Goal: Task Accomplishment & Management: Manage account settings

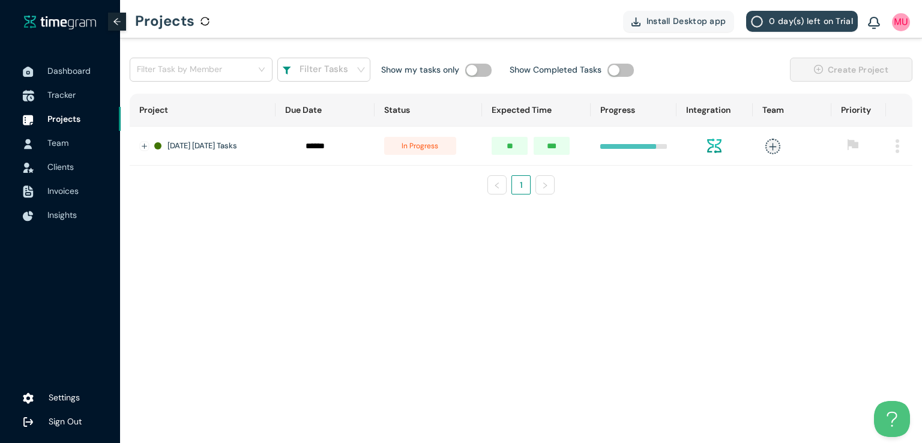
click at [60, 93] on span "Tracker" at bounding box center [61, 94] width 28 height 11
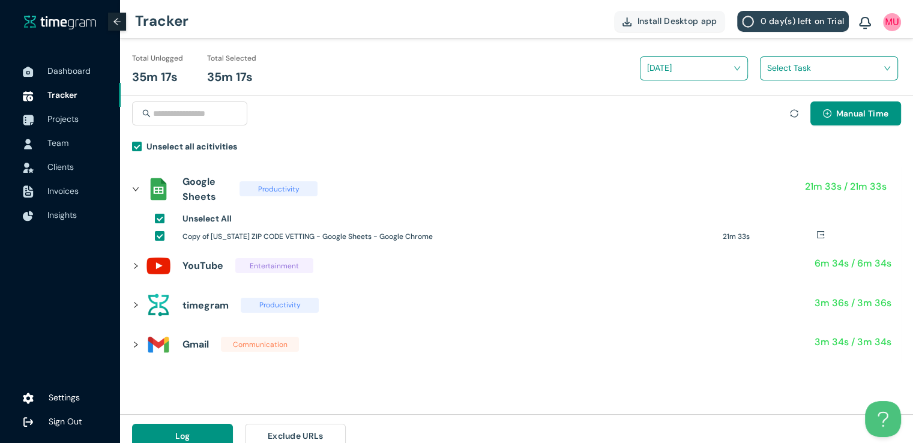
click at [814, 65] on input "search" at bounding box center [824, 68] width 115 height 18
click at [777, 113] on h1 "[US_STATE] Zipcodes Vetting" at bounding box center [845, 112] width 141 height 13
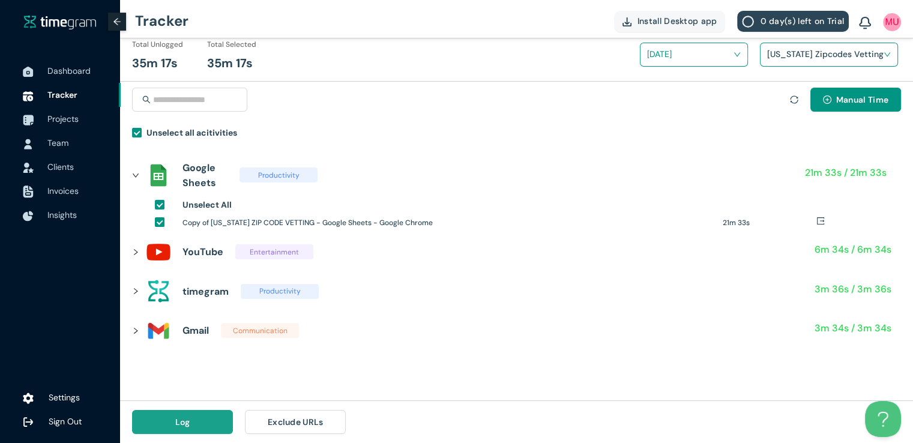
click at [209, 421] on button "Log" at bounding box center [182, 422] width 101 height 24
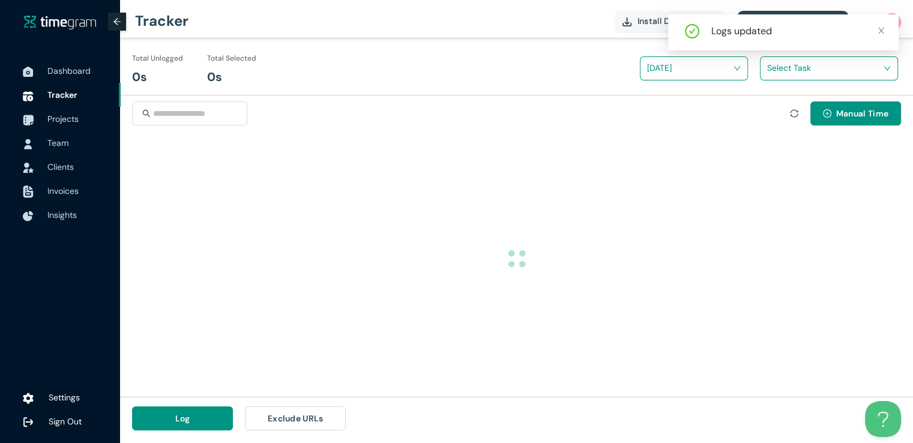
scroll to position [0, 0]
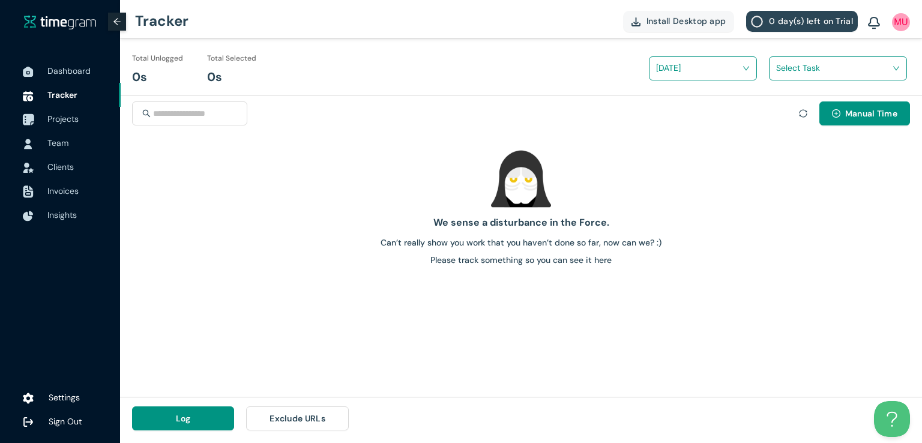
click at [38, 122] on div at bounding box center [28, 119] width 30 height 26
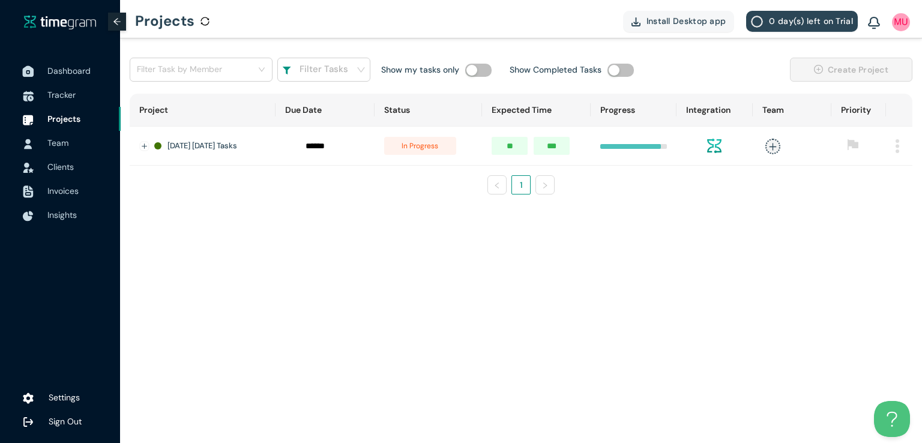
click at [63, 68] on span "Dashboard" at bounding box center [68, 70] width 43 height 11
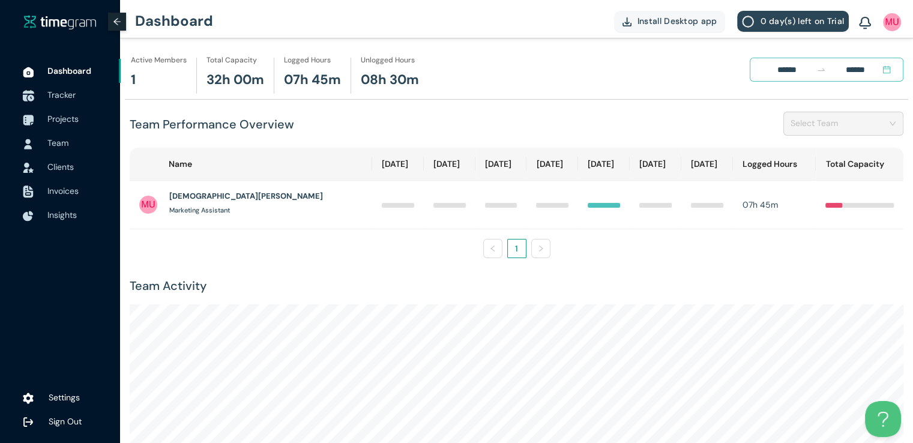
click at [70, 89] on span "Tracker" at bounding box center [61, 94] width 28 height 11
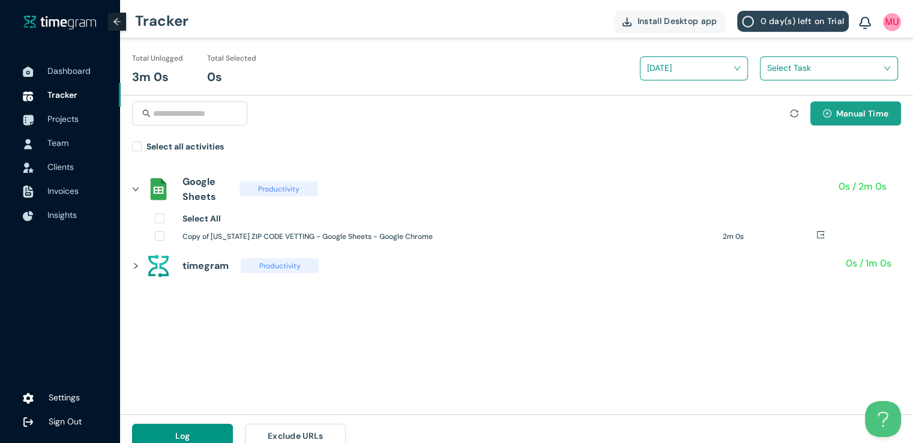
click at [836, 116] on span "Manual Time" at bounding box center [862, 113] width 52 height 13
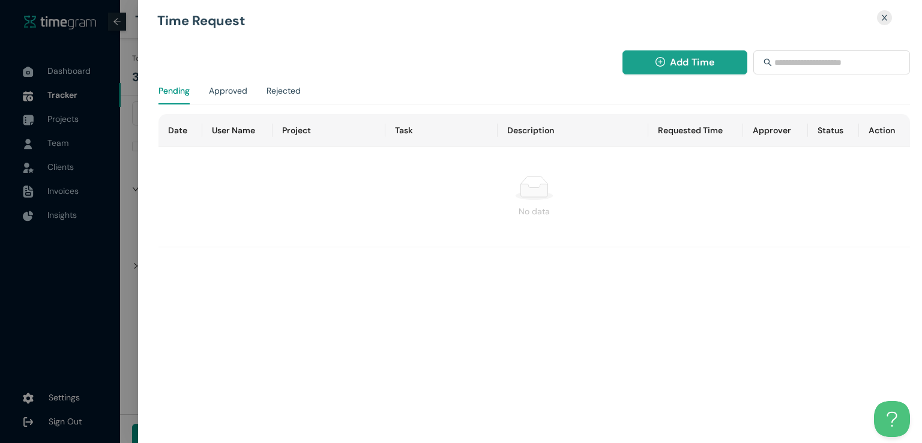
click at [712, 67] on span "Add Time" at bounding box center [692, 62] width 44 height 15
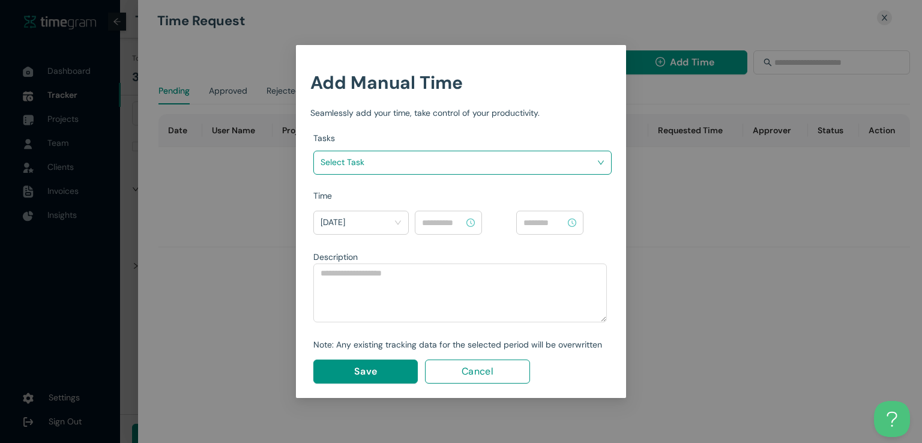
click at [513, 167] on input "search" at bounding box center [459, 162] width 276 height 18
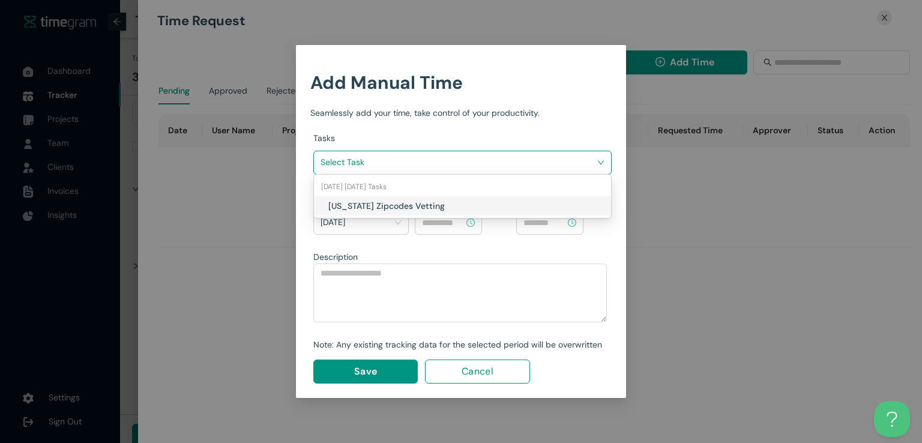
click at [447, 213] on div "[US_STATE] Zipcodes Vetting" at bounding box center [462, 205] width 297 height 19
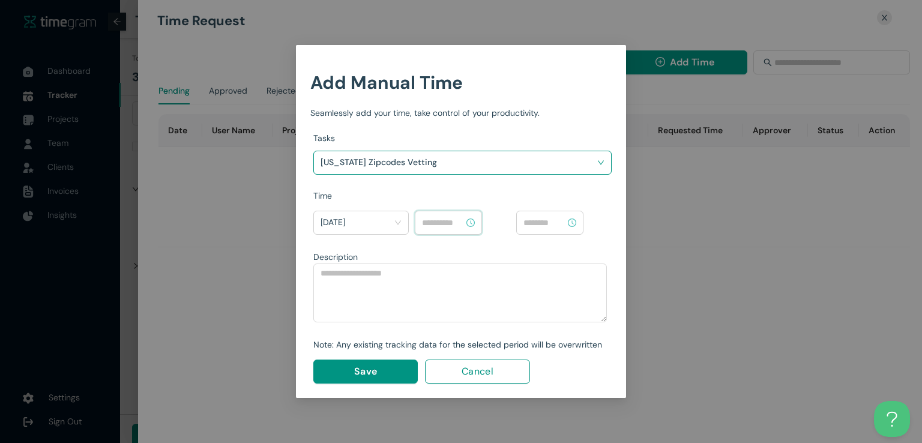
click at [447, 222] on input at bounding box center [443, 222] width 42 height 13
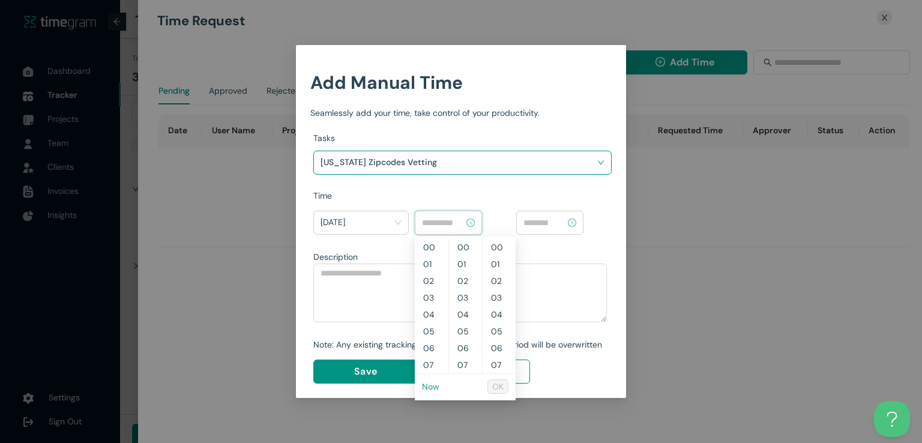
click at [429, 387] on link "Now" at bounding box center [430, 386] width 17 height 11
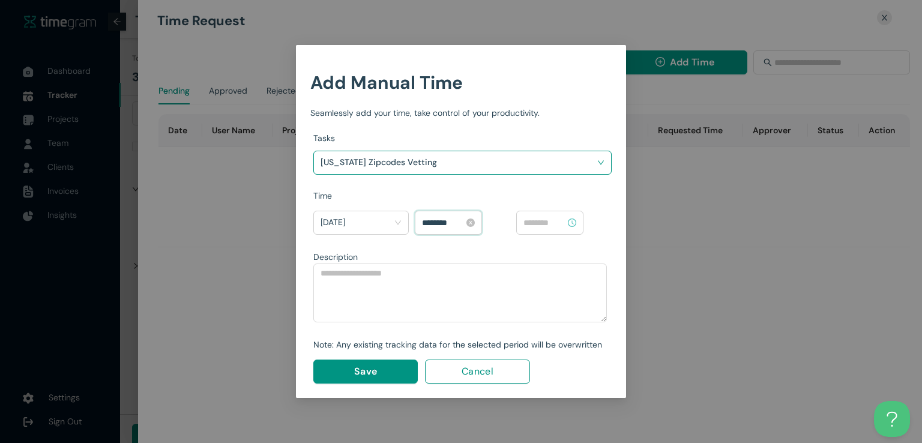
scroll to position [723, 0]
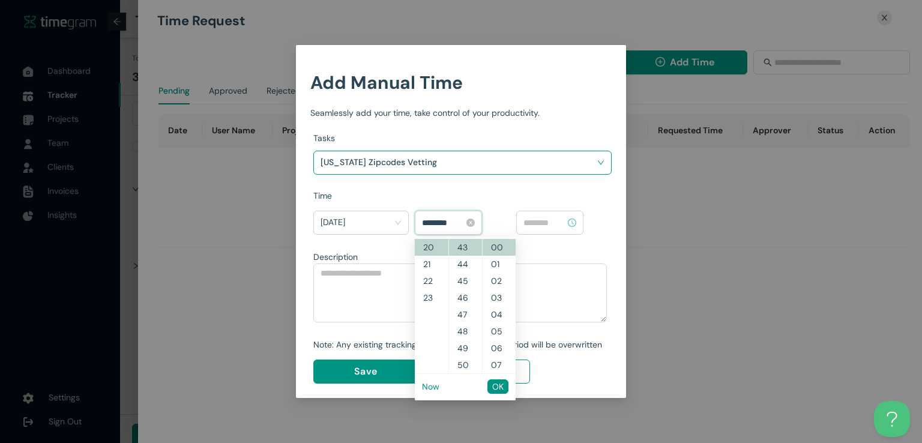
click at [442, 221] on input "********" at bounding box center [443, 222] width 42 height 13
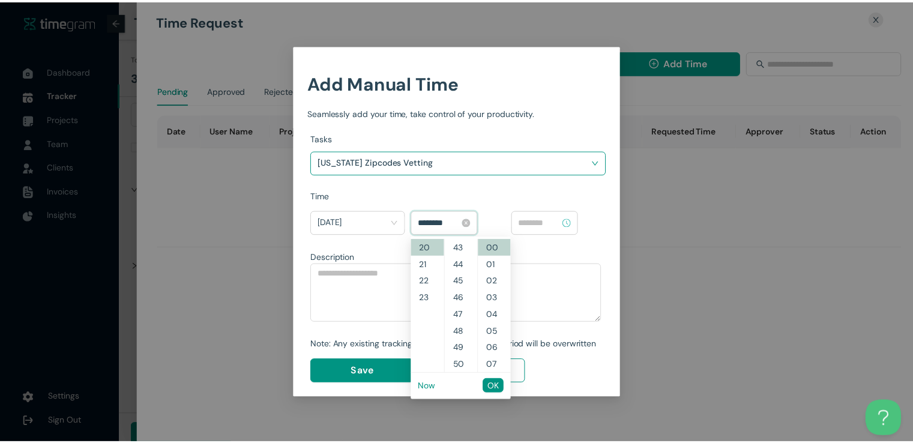
scroll to position [504, 0]
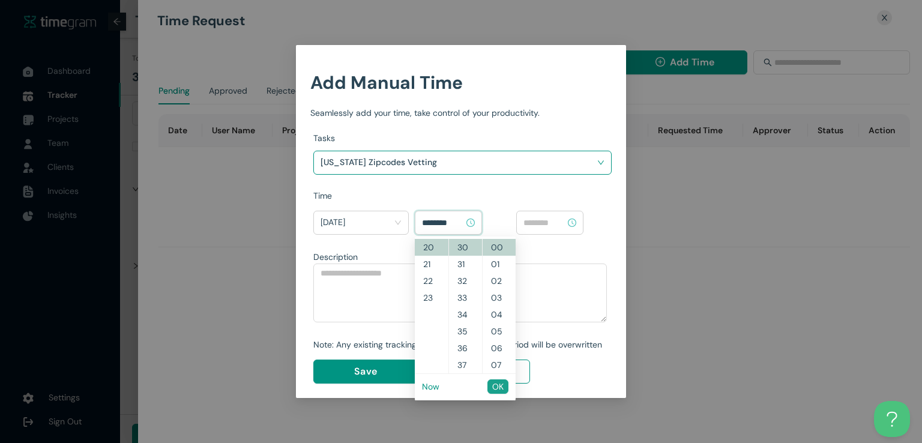
click at [502, 387] on span "OK" at bounding box center [497, 386] width 11 height 13
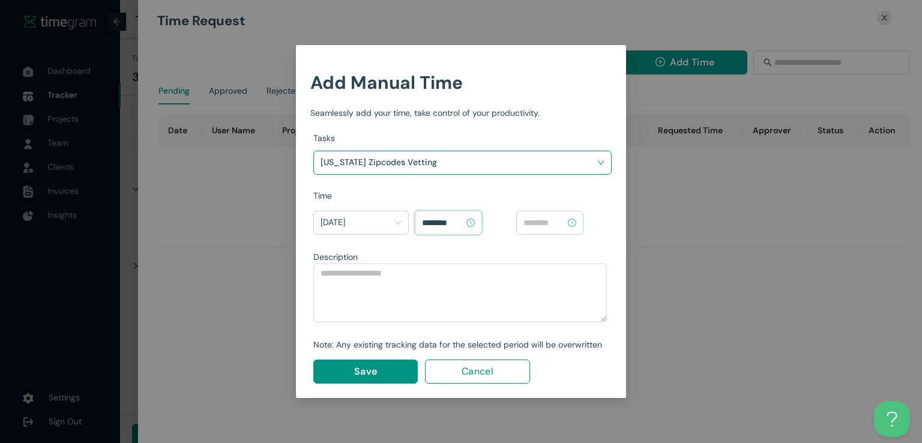
type input "********"
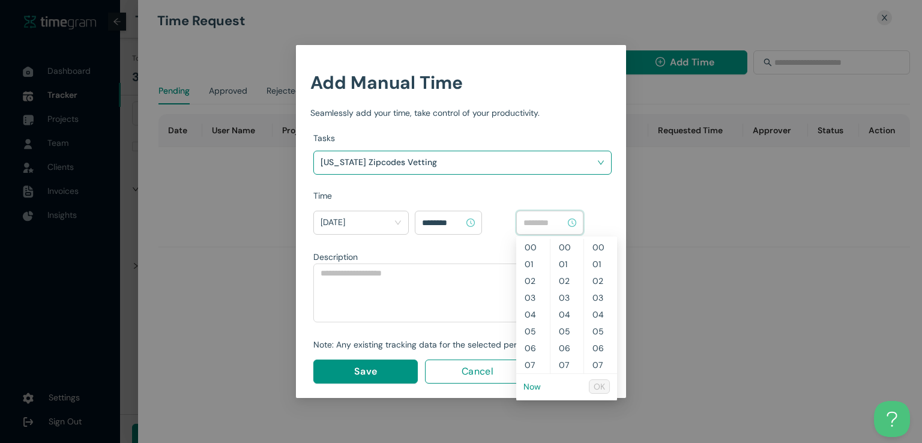
click at [555, 220] on input at bounding box center [544, 222] width 42 height 13
click at [531, 385] on link "Now" at bounding box center [531, 386] width 17 height 11
type input "********"
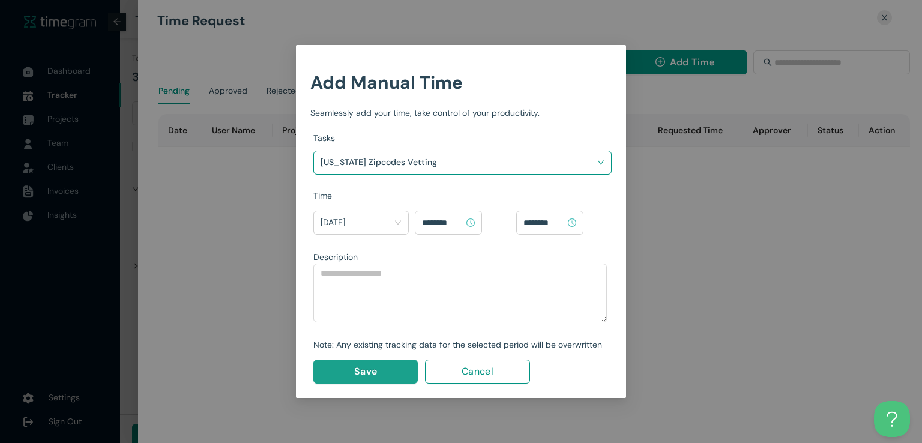
click at [355, 370] on span "Save" at bounding box center [365, 371] width 23 height 15
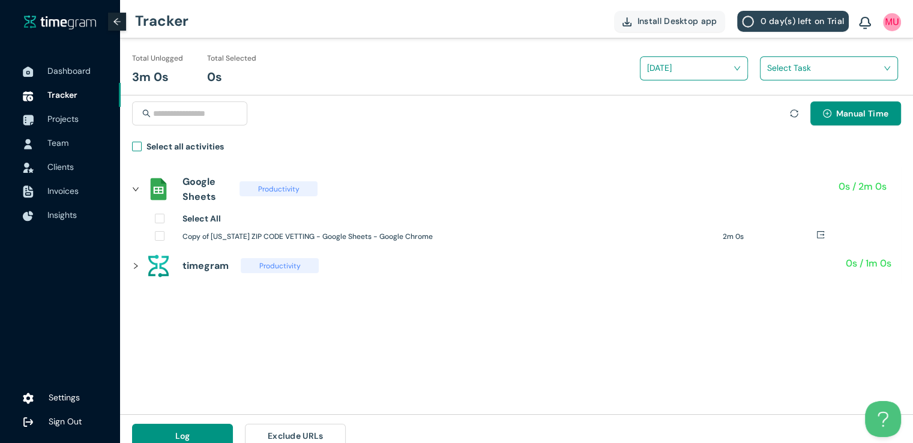
click at [142, 149] on span "Select all activities" at bounding box center [185, 148] width 87 height 17
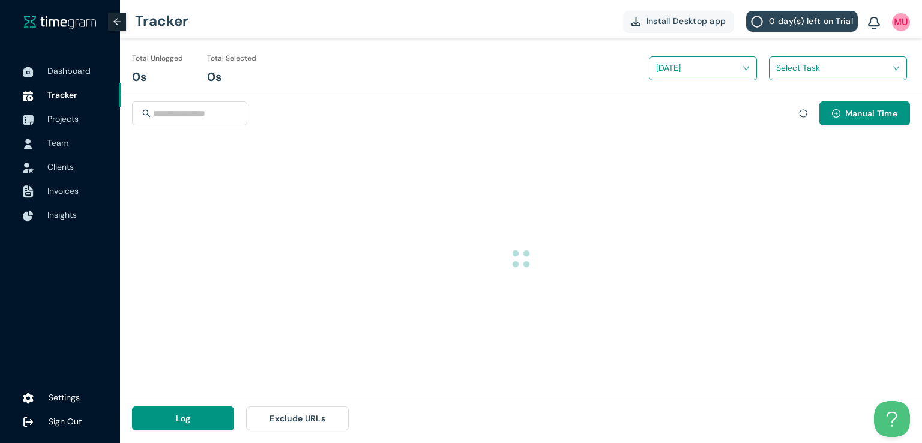
click at [792, 71] on input "search" at bounding box center [833, 68] width 115 height 18
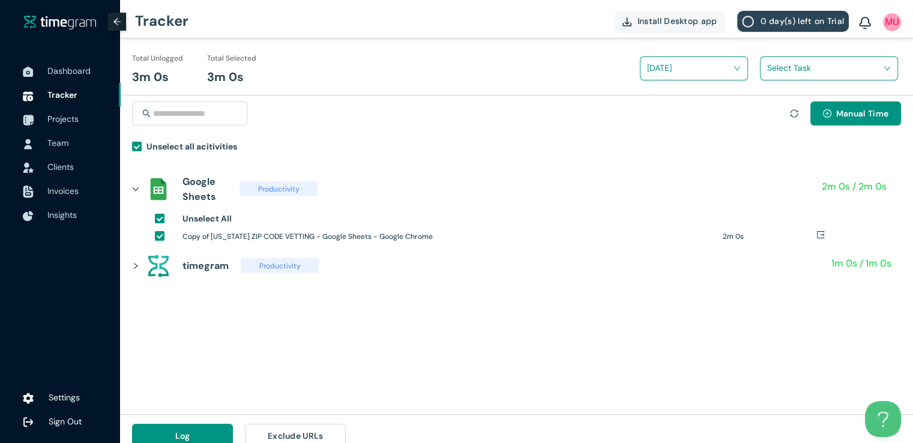
click at [771, 74] on input "search" at bounding box center [824, 68] width 115 height 18
click at [766, 119] on div "[US_STATE] Zipcodes Vetting" at bounding box center [829, 112] width 137 height 19
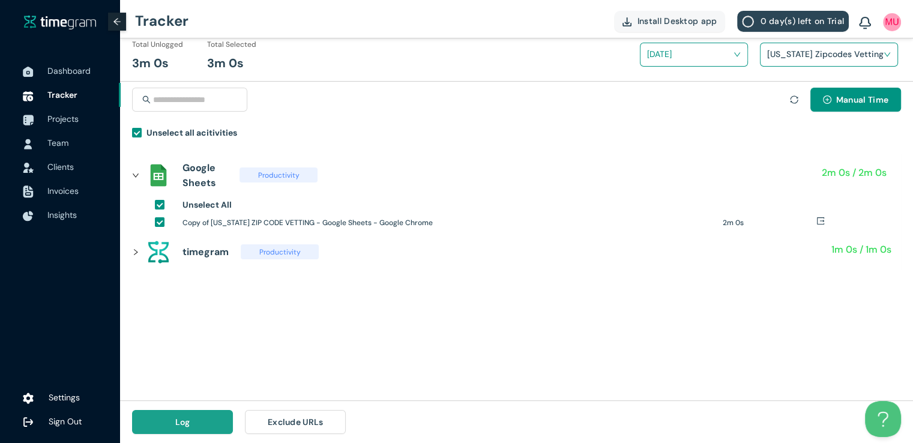
click at [193, 423] on button "Log" at bounding box center [182, 422] width 101 height 24
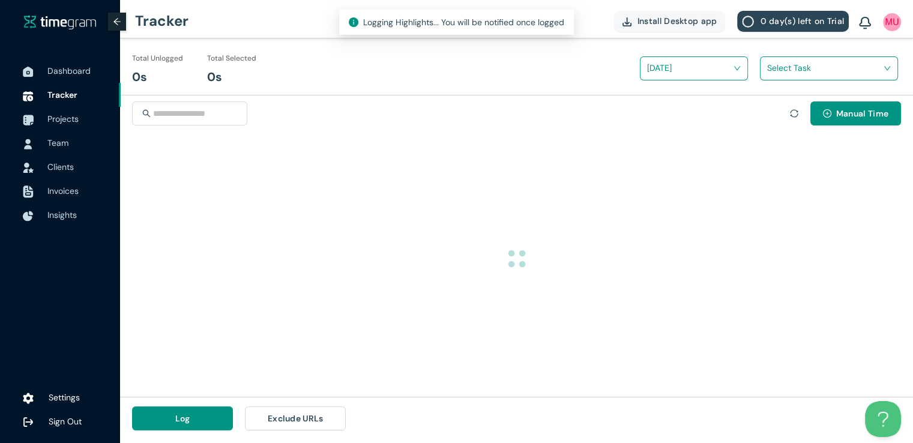
scroll to position [0, 0]
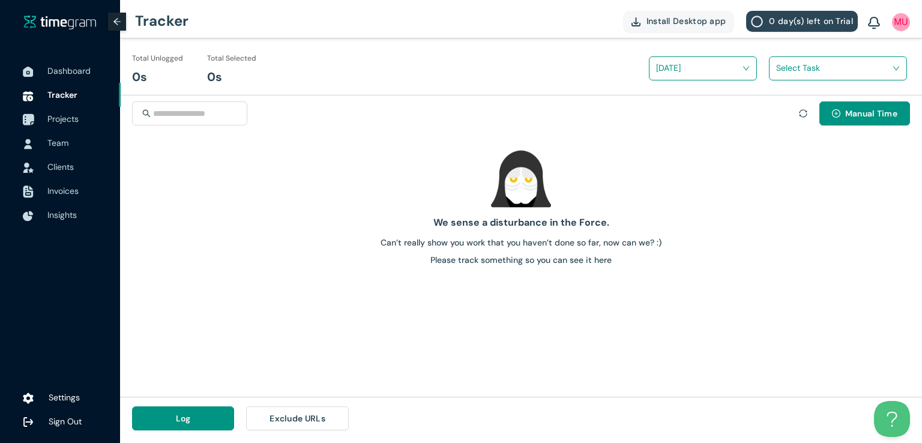
click at [54, 121] on span "Projects" at bounding box center [62, 118] width 31 height 11
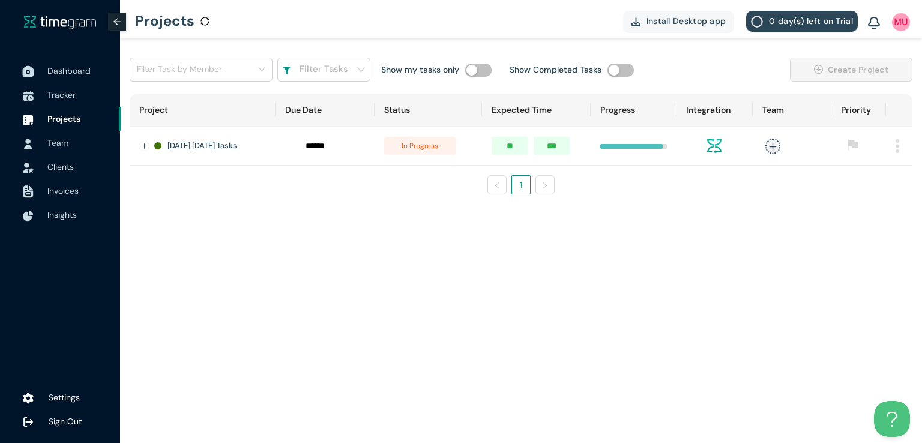
click at [64, 66] on span "Dashboard" at bounding box center [68, 70] width 43 height 11
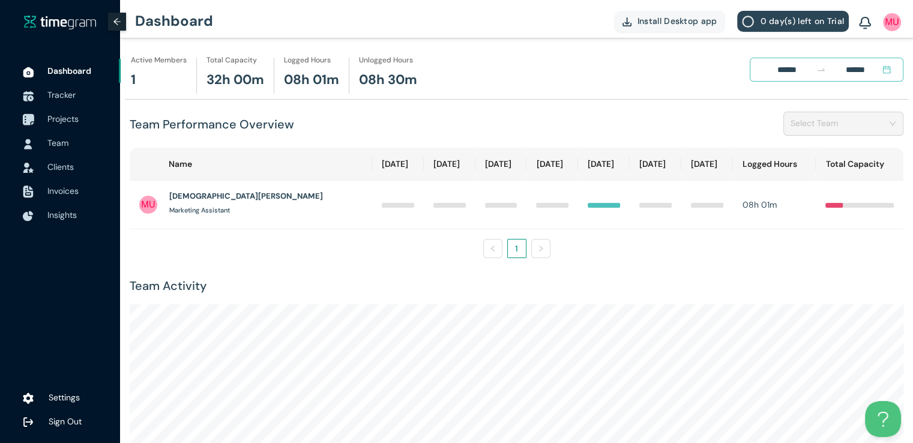
click at [56, 121] on span "Projects" at bounding box center [62, 118] width 31 height 11
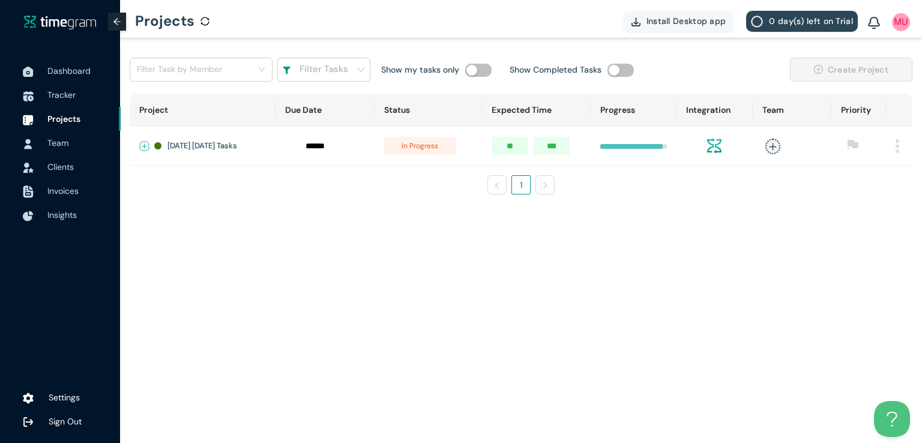
click at [146, 146] on button "Expand row" at bounding box center [145, 147] width 10 height 10
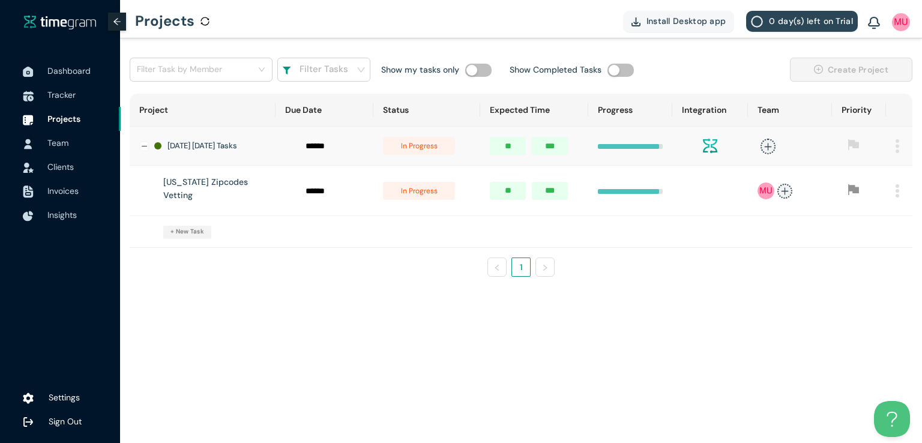
click at [430, 193] on span "in progress" at bounding box center [419, 191] width 72 height 18
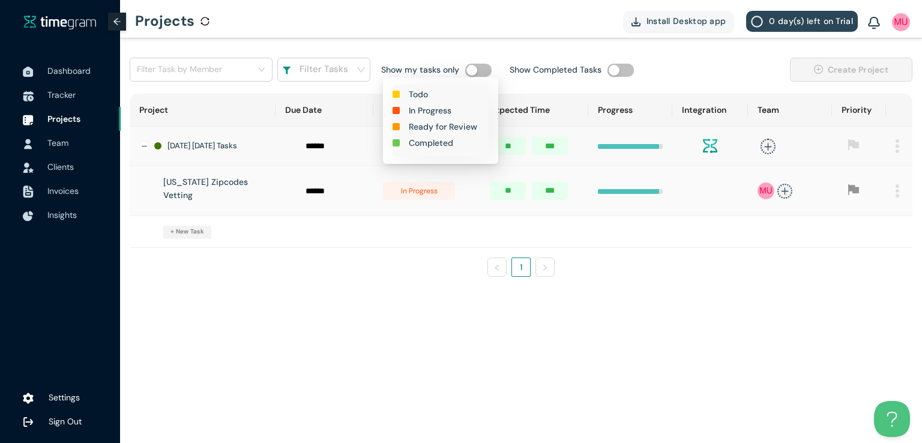
click at [427, 145] on h1 "Completed" at bounding box center [431, 142] width 44 height 13
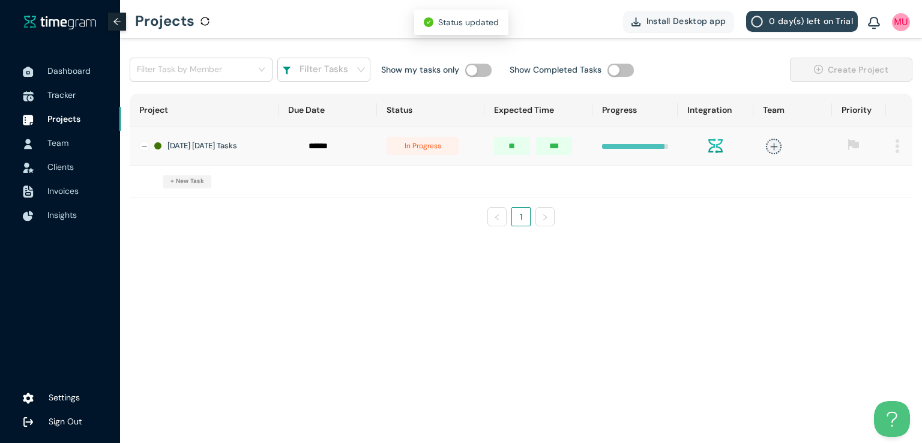
click at [427, 145] on span "in progress" at bounding box center [423, 146] width 72 height 18
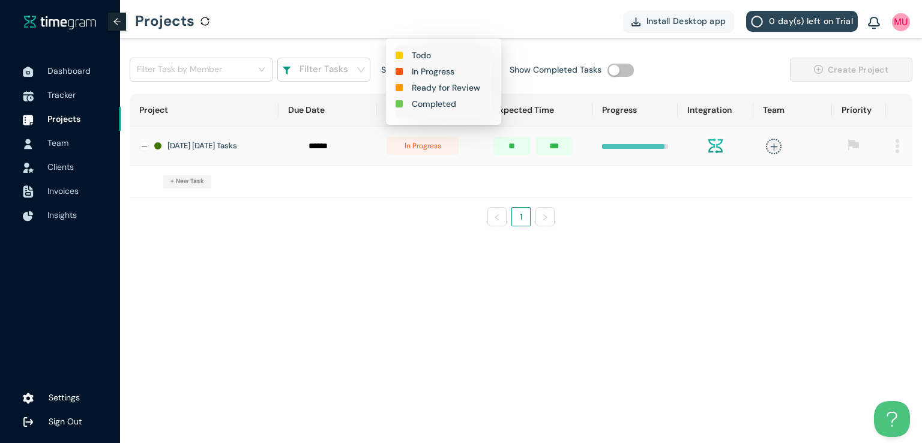
click at [430, 106] on h1 "Completed" at bounding box center [434, 103] width 44 height 13
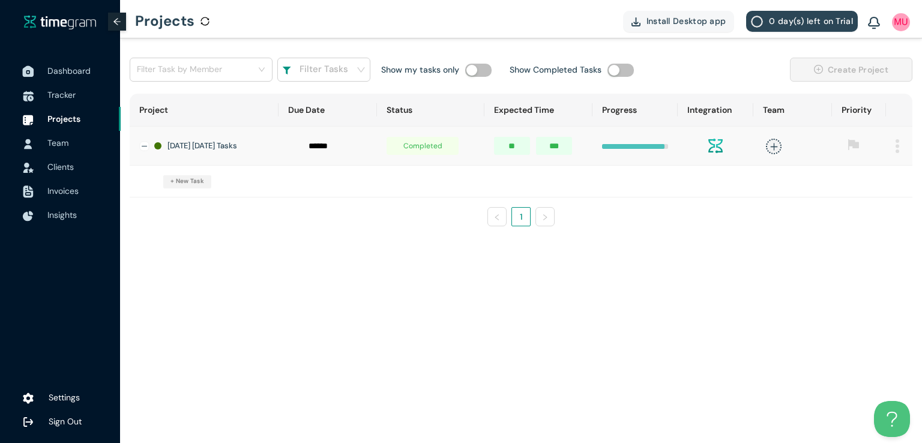
click at [66, 68] on span "Dashboard" at bounding box center [68, 70] width 43 height 11
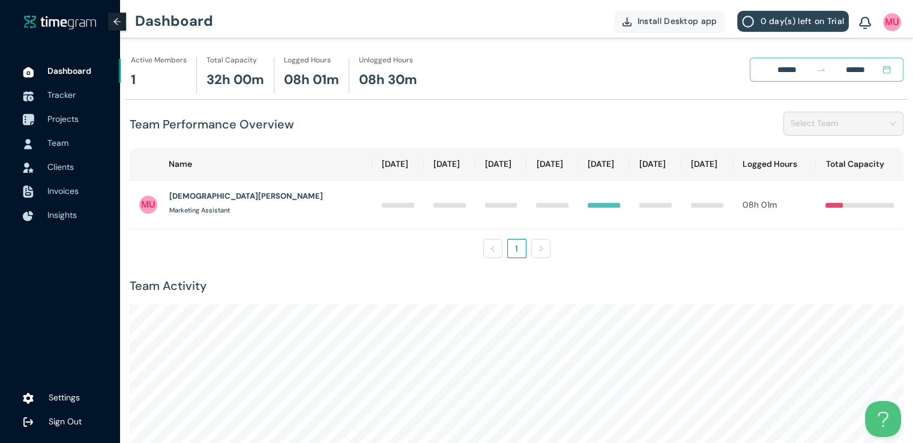
click at [60, 121] on span "Projects" at bounding box center [62, 118] width 31 height 11
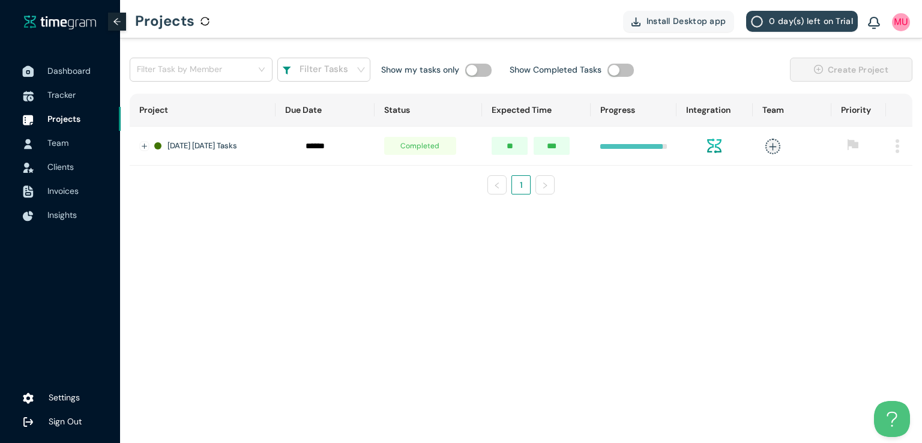
click at [67, 68] on span "Dashboard" at bounding box center [68, 70] width 43 height 11
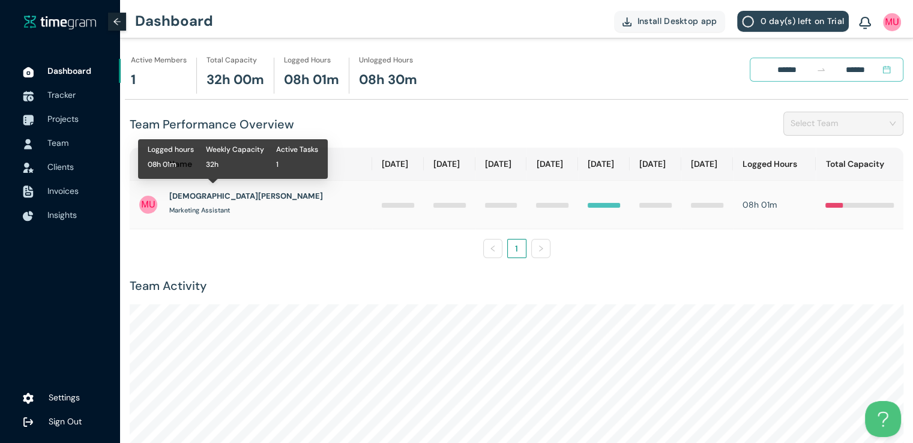
click at [210, 195] on h1 "[DEMOGRAPHIC_DATA][PERSON_NAME]" at bounding box center [246, 196] width 154 height 12
